Goal: Task Accomplishment & Management: Complete application form

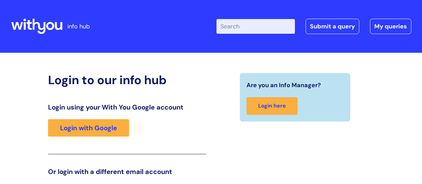
scroll to position [102, 0]
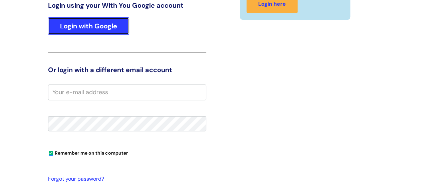
click at [77, 21] on link "Login with Google" at bounding box center [88, 25] width 81 height 17
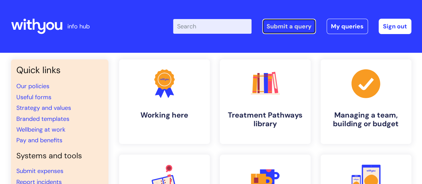
click at [277, 29] on link "Submit a query" at bounding box center [289, 26] width 54 height 15
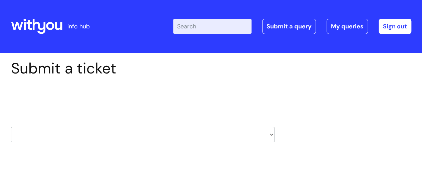
scroll to position [67, 0]
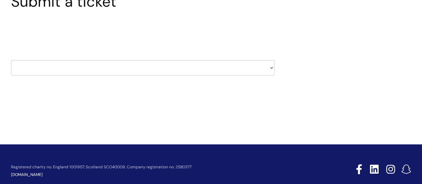
click at [109, 72] on select "HR / People IT and Support Clinical Drug Alerts Finance Accounts Data Support T…" at bounding box center [143, 67] width 264 height 15
select select "finance_accounts"
click at [11, 60] on select "HR / People IT and Support Clinical Drug Alerts Finance Accounts Data Support T…" at bounding box center [143, 67] width 264 height 15
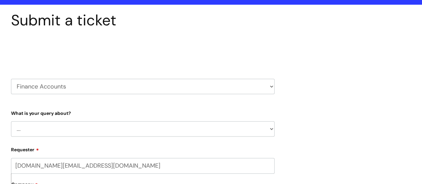
scroll to position [67, 0]
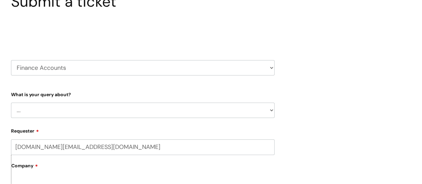
click at [61, 105] on select "... Finance Systems Finance Requests (inc. Expenses) Invoices Research" at bounding box center [143, 109] width 264 height 15
select select "Invoices"
click at [11, 102] on select "... Finance Systems Finance Requests (inc. Expenses) Invoices Research" at bounding box center [143, 109] width 264 height 15
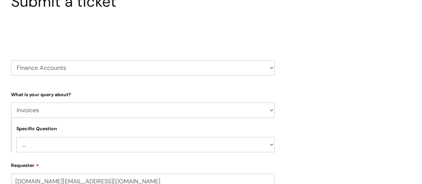
click at [45, 145] on select "... Customer Invoice Supplier Invoices" at bounding box center [145, 144] width 258 height 15
select select "Supplier Invoices"
click at [16, 137] on select "... Customer Invoice Supplier Invoices" at bounding box center [145, 144] width 258 height 15
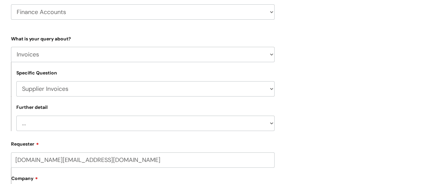
scroll to position [134, 0]
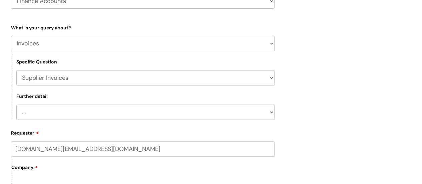
click at [64, 112] on select "... Invoices to add to Basware Payment Dates Remittance advice requests Urgent …" at bounding box center [145, 111] width 258 height 15
select select "Invoices to add to Basware"
click at [16, 104] on select "... Invoices to add to Basware Payment Dates Remittance advice requests Urgent …" at bounding box center [145, 111] width 258 height 15
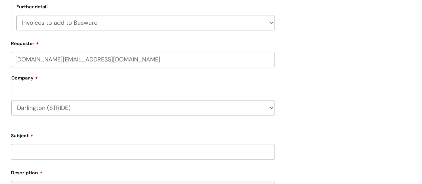
scroll to position [234, 0]
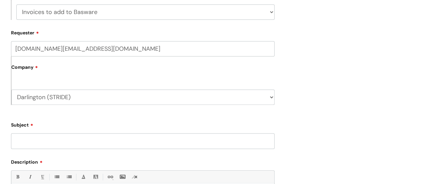
click at [57, 69] on label "Company" at bounding box center [142, 69] width 263 height 15
click at [32, 76] on label "Company" at bounding box center [142, 69] width 263 height 15
click at [35, 71] on label "Company" at bounding box center [142, 69] width 263 height 15
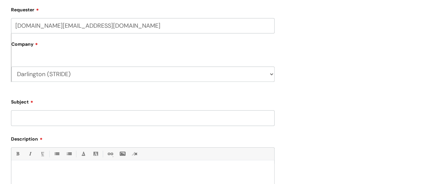
scroll to position [267, 0]
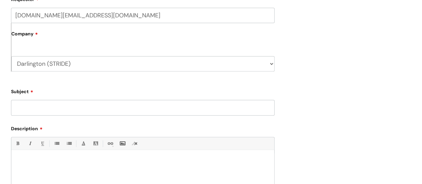
click at [44, 108] on input "Subject" at bounding box center [143, 107] width 264 height 15
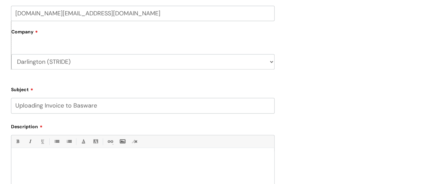
scroll to position [334, 0]
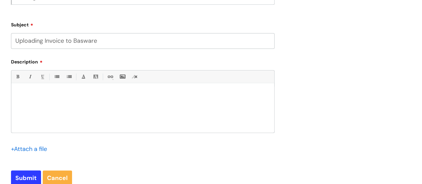
type input "Uploading Invoice to Basware"
click at [42, 94] on p at bounding box center [142, 94] width 253 height 6
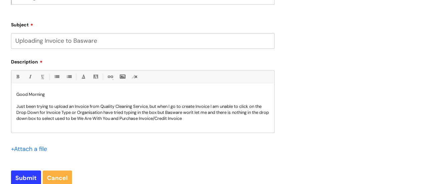
scroll to position [1, 0]
click at [27, 150] on input "file" at bounding box center [27, 149] width 33 height 8
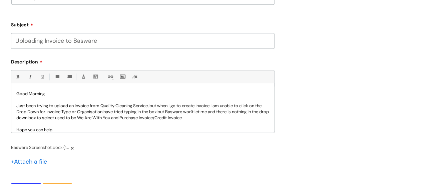
click at [233, 117] on p "Just been trying to upload an Invoice from Quality Cleaning Service, but when I…" at bounding box center [142, 112] width 253 height 18
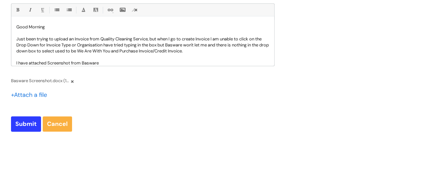
scroll to position [434, 0]
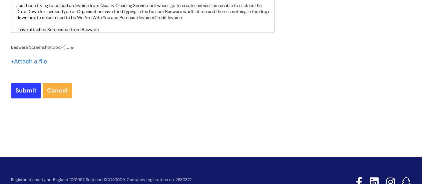
click at [119, 29] on p "I have attached Screenshot from Basware" at bounding box center [142, 30] width 253 height 6
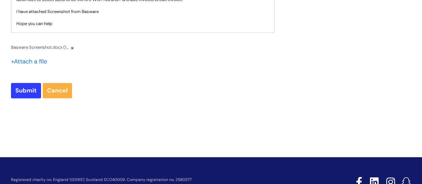
scroll to position [25, 0]
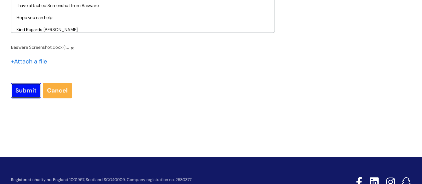
click at [24, 89] on input "Submit" at bounding box center [26, 90] width 30 height 15
type input "Please Wait..."
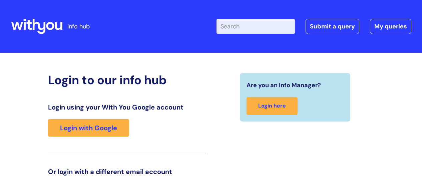
scroll to position [102, 0]
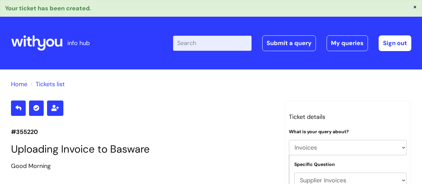
select select "Invoices"
select select "Supplier Invoices"
select select "Invoices to add to Basware"
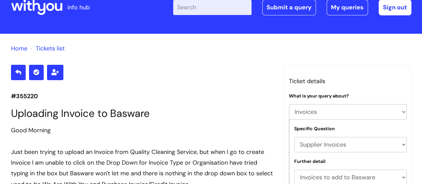
scroll to position [34, 0]
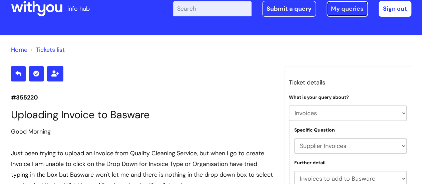
click at [343, 12] on link "My queries" at bounding box center [347, 8] width 41 height 15
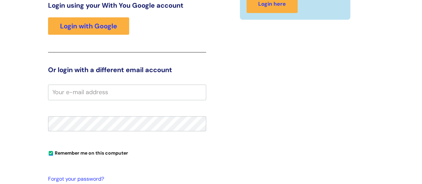
scroll to position [102, 0]
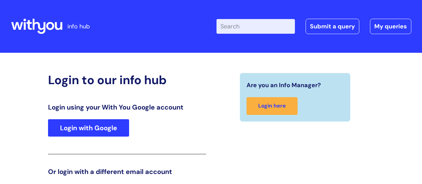
scroll to position [102, 0]
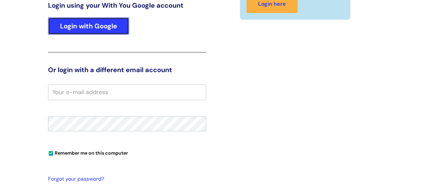
click at [87, 25] on link "Login with Google" at bounding box center [88, 25] width 81 height 17
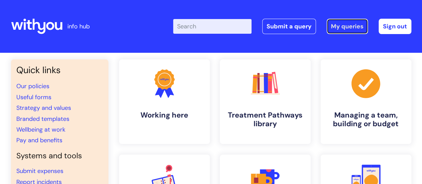
click at [346, 26] on link "My queries" at bounding box center [347, 26] width 41 height 15
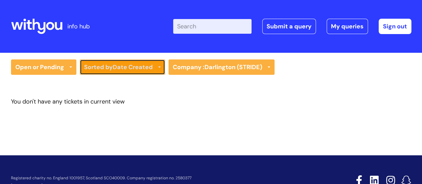
click at [161, 68] on link "Sorted by Date Created" at bounding box center [122, 66] width 85 height 15
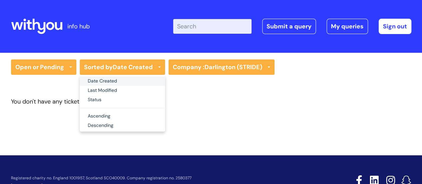
click at [116, 83] on link "Date Created" at bounding box center [122, 80] width 85 height 9
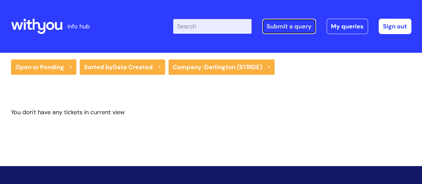
click at [294, 29] on link "Submit a query" at bounding box center [289, 26] width 54 height 15
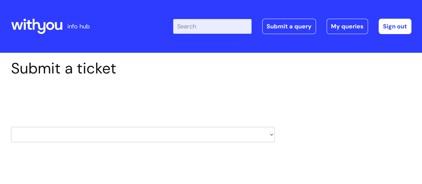
click at [101, 134] on select "HR / People IT and Support Clinical Drug Alerts Finance Accounts Data Support T…" at bounding box center [143, 134] width 264 height 15
select select "it_and_support"
click at [11, 127] on select "HR / People IT and Support Clinical Drug Alerts Finance Accounts Data Support T…" at bounding box center [143, 134] width 264 height 15
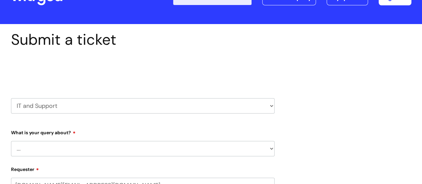
scroll to position [67, 0]
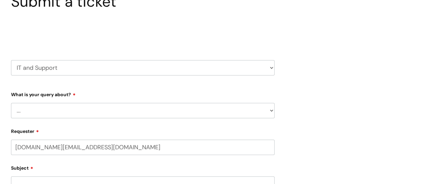
select select "80004286526"
click at [76, 110] on select "... Mobile Phone Reset & MFA Accounts, Starters and Leavers IT Hardware issue I…" at bounding box center [143, 110] width 264 height 15
click at [76, 108] on select "... Mobile Phone Reset & MFA Accounts, Starters and Leavers IT Hardware issue I…" at bounding box center [143, 110] width 264 height 15
select select "Something Else"
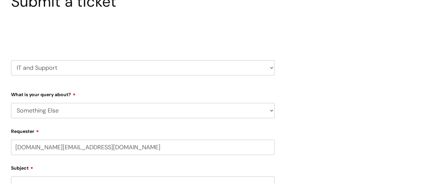
click at [11, 103] on select "... Mobile Phone Reset & MFA Accounts, Starters and Leavers IT Hardware issue I…" at bounding box center [143, 110] width 264 height 15
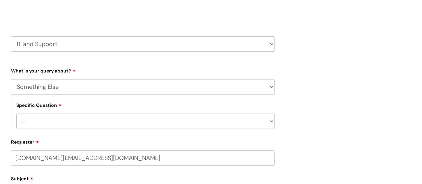
scroll to position [100, 0]
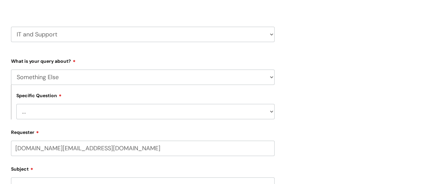
click at [50, 107] on select "... My problem is not listed" at bounding box center [145, 111] width 258 height 15
select select "My problem is not listed"
click at [16, 104] on select "... My problem is not listed" at bounding box center [145, 111] width 258 height 15
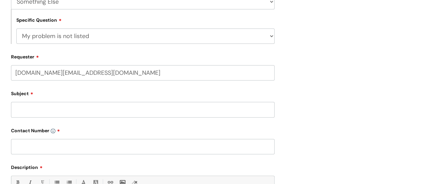
scroll to position [200, 0]
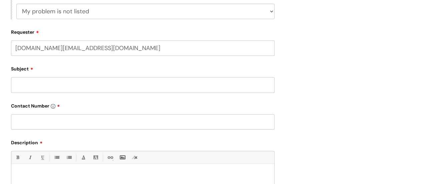
click at [48, 87] on input "Subject" at bounding box center [143, 84] width 264 height 15
type input "Basware"
click at [70, 126] on input "text" at bounding box center [143, 121] width 264 height 15
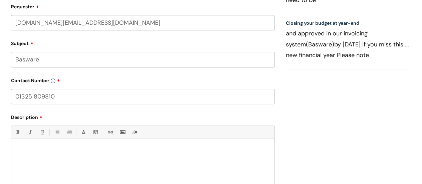
scroll to position [267, 0]
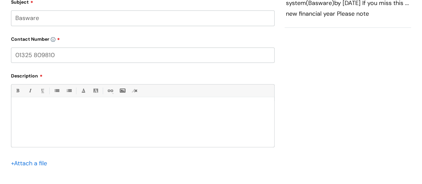
type input "01325 809810"
click at [37, 109] on p at bounding box center [142, 109] width 253 height 6
paste div
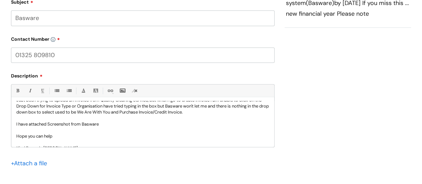
scroll to position [30, 0]
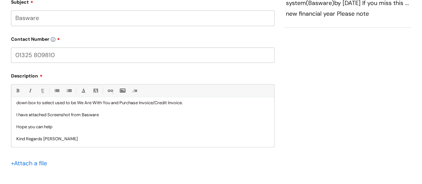
click at [31, 165] on input "file" at bounding box center [27, 163] width 33 height 8
click at [128, 114] on p "I have attached Screenshot from Basware" at bounding box center [142, 115] width 253 height 6
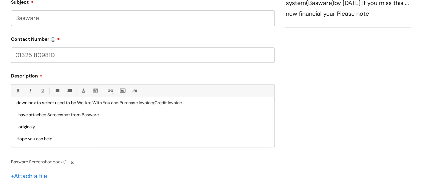
click at [25, 129] on p "I originaly" at bounding box center [142, 127] width 253 height 6
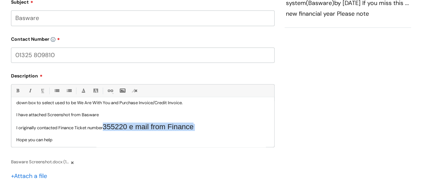
drag, startPoint x: 107, startPoint y: 126, endPoint x: 202, endPoint y: 127, distance: 94.8
click at [202, 127] on p "I originally contacted Finance Ticket number 355220 e mail from Finance" at bounding box center [142, 127] width 253 height 7
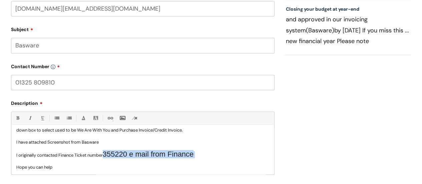
scroll to position [267, 0]
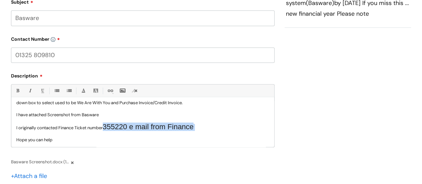
click at [210, 124] on p "I originally contacted Finance Ticket number 355220 e mail from Finance" at bounding box center [142, 127] width 253 height 7
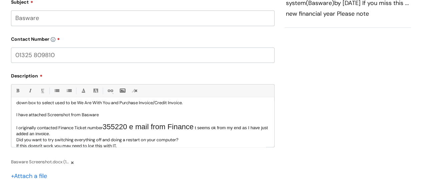
click at [202, 127] on span "t seems ok from my end as I have just added an invoice." at bounding box center [142, 130] width 252 height 11
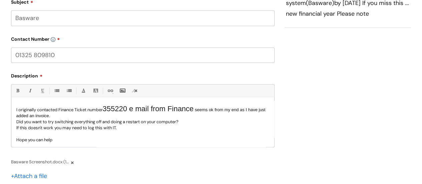
scroll to position [61, 0]
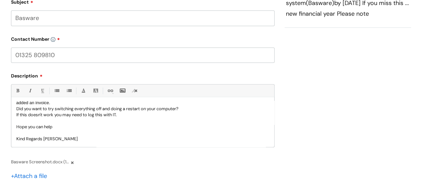
click at [141, 113] on p "If this doesn't work you may need to log this with IT." at bounding box center [142, 115] width 253 height 6
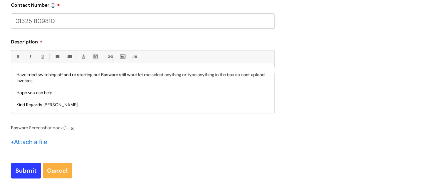
scroll to position [334, 0]
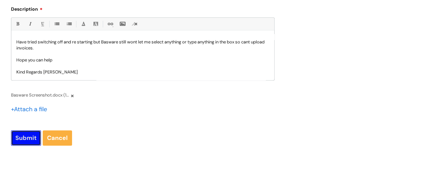
click at [21, 139] on input "Submit" at bounding box center [26, 137] width 30 height 15
type input "Please Wait..."
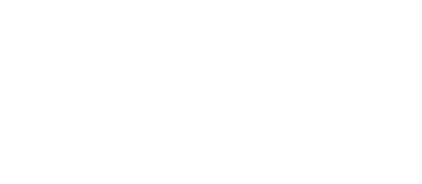
scroll to position [354, 0]
select select "Something Else"
select select "My problem is not listed"
